Goal: Information Seeking & Learning: Learn about a topic

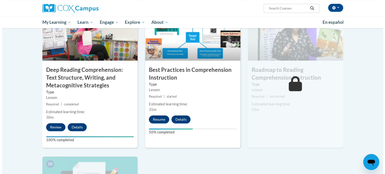
scroll to position [358, 0]
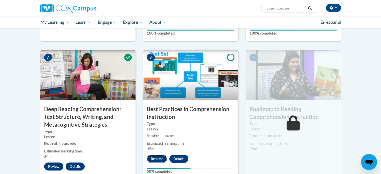
click at [155, 156] on button "Resume" at bounding box center [157, 159] width 20 height 8
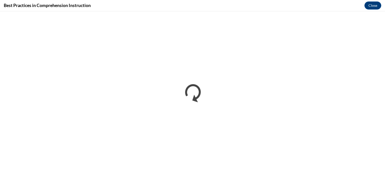
scroll to position [0, 0]
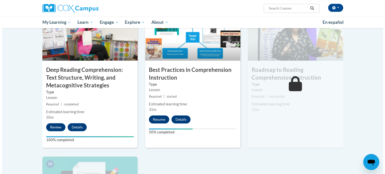
scroll to position [358, 0]
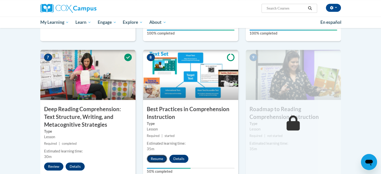
click at [154, 157] on button "Resume" at bounding box center [157, 159] width 20 height 8
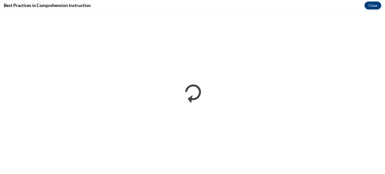
scroll to position [0, 0]
